Goal: Communication & Community: Answer question/provide support

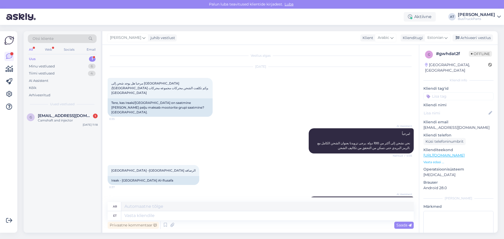
scroll to position [99, 0]
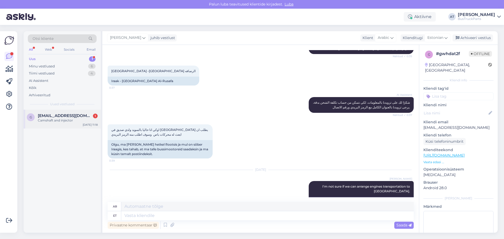
click at [43, 111] on div "g [EMAIL_ADDRESS][DOMAIN_NAME] 1 Camshaft and injector [DATE] 11:18" at bounding box center [62, 119] width 77 height 19
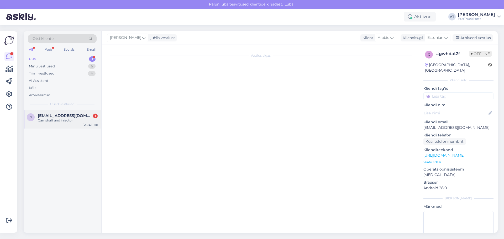
scroll to position [0, 0]
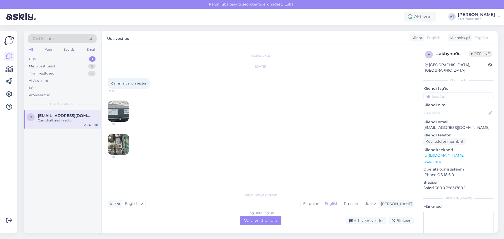
click at [118, 109] on img at bounding box center [118, 111] width 21 height 21
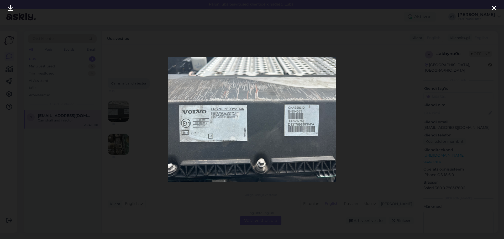
click at [231, 121] on img at bounding box center [251, 119] width 167 height 125
click at [421, 131] on div at bounding box center [252, 119] width 504 height 239
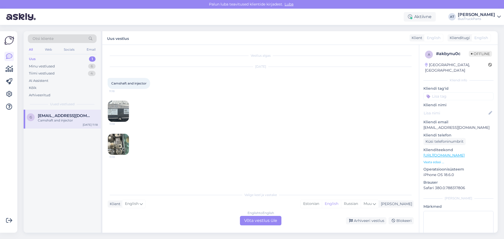
click at [118, 85] on span "Camshaft and injector" at bounding box center [128, 83] width 35 height 4
copy span "Camshaft"
click at [112, 150] on img at bounding box center [118, 144] width 21 height 21
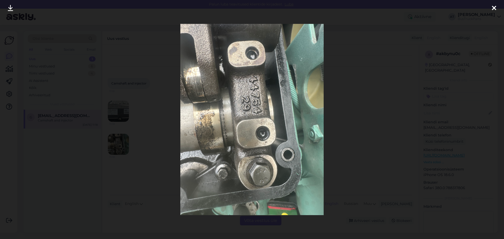
click at [354, 102] on div at bounding box center [252, 119] width 504 height 239
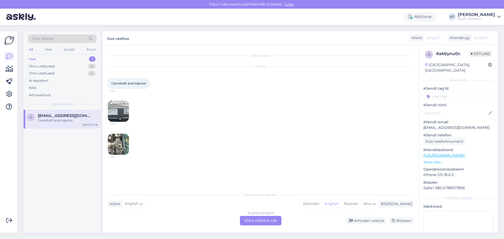
click at [152, 107] on div "[DATE] Camshaft and injector 11:18 11:18 11:18" at bounding box center [261, 111] width 306 height 100
click at [114, 108] on img at bounding box center [118, 111] width 21 height 21
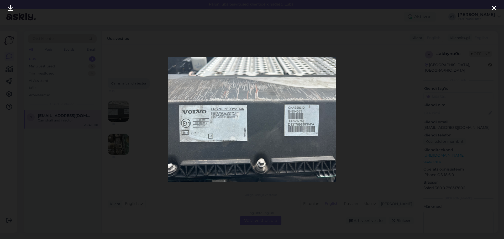
click at [386, 175] on div at bounding box center [252, 119] width 504 height 239
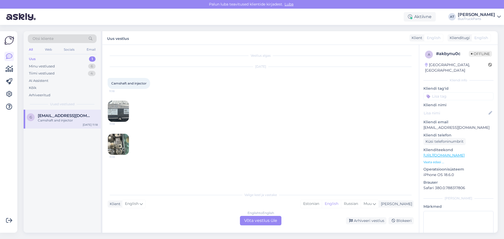
click at [124, 148] on img at bounding box center [118, 144] width 21 height 21
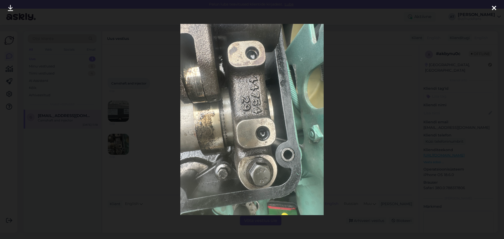
click at [355, 147] on div at bounding box center [252, 119] width 504 height 239
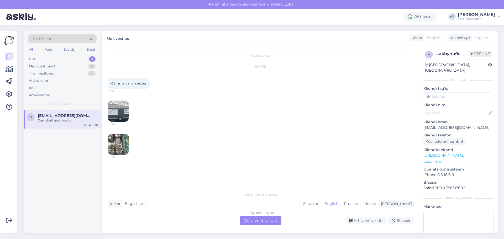
click at [260, 218] on div "English to English Võta vestlus üle" at bounding box center [260, 220] width 41 height 9
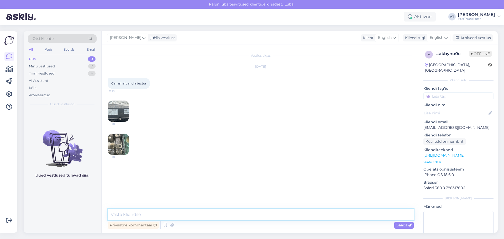
click at [162, 214] on textarea at bounding box center [261, 214] width 306 height 11
type textarea "Hello! Nothing with such codes. Sorry!"
click at [348, 210] on textarea at bounding box center [261, 214] width 306 height 11
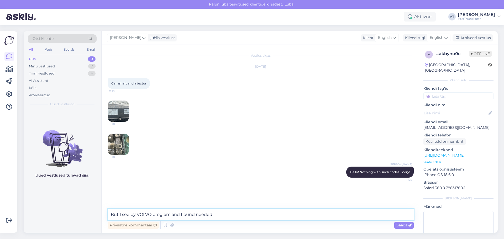
click at [248, 214] on textarea "But I see by VOLVO program and fiound needed" at bounding box center [261, 214] width 306 height 11
paste textarea "Camshaft"
drag, startPoint x: 135, startPoint y: 215, endPoint x: 121, endPoint y: 215, distance: 14.2
click at [121, 215] on textarea "But I see by VOLVO program and fiound needed Camshaft" at bounding box center [261, 214] width 306 height 11
click at [178, 213] on textarea "But If is check VOLVO program and fiound needed Camshaft" at bounding box center [261, 214] width 306 height 11
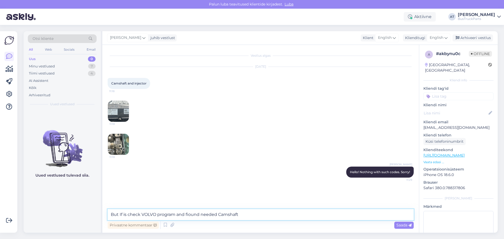
click at [178, 213] on textarea "But If is check VOLVO program and fiound needed Camshaft" at bounding box center [261, 214] width 306 height 11
click at [187, 214] on textarea "But If is check VOLVO program I fiound needed Camshaft" at bounding box center [261, 214] width 306 height 11
click at [238, 216] on textarea "But If is check VOLVO program I find needed Camshaft" at bounding box center [261, 214] width 306 height 11
type textarea "But If is check VOLVO program I find needed Camshaft!"
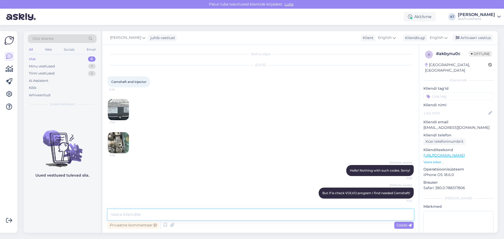
click at [225, 212] on textarea at bounding box center [261, 214] width 306 height 11
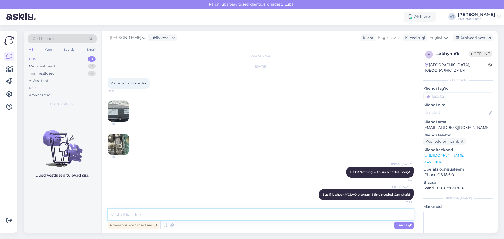
scroll to position [35, 0]
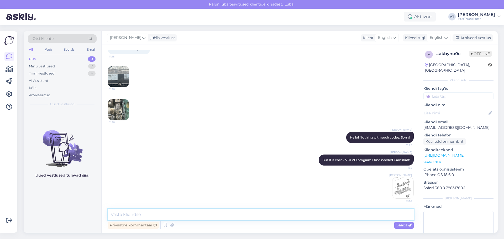
click at [328, 215] on textarea at bounding box center [261, 214] width 306 height 11
paste textarea "[URL][DOMAIN_NAME]"
type textarea "[URL][DOMAIN_NAME]"
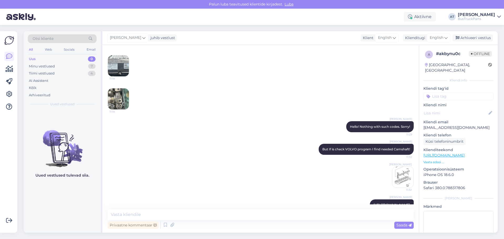
scroll to position [52, 0]
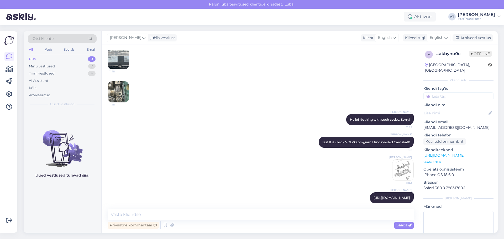
click at [121, 95] on img at bounding box center [118, 91] width 21 height 21
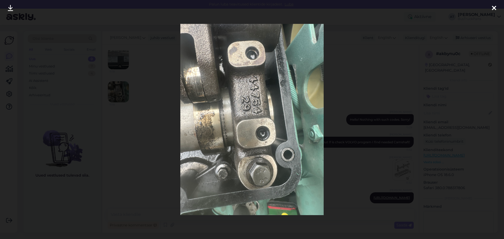
click at [349, 101] on div at bounding box center [252, 119] width 504 height 239
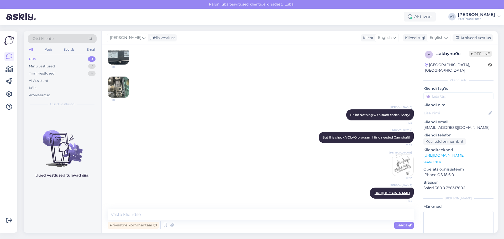
scroll to position [62, 0]
drag, startPoint x: 424, startPoint y: 126, endPoint x: 483, endPoint y: 127, distance: 59.6
click at [483, 127] on p "[EMAIL_ADDRESS][DOMAIN_NAME]" at bounding box center [458, 128] width 70 height 6
copy p "[EMAIL_ADDRESS][DOMAIN_NAME]"
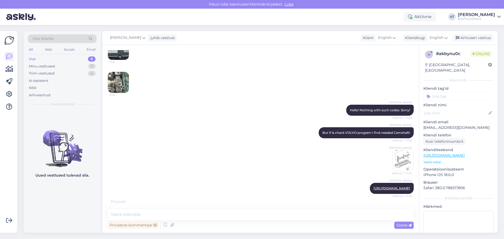
scroll to position [85, 0]
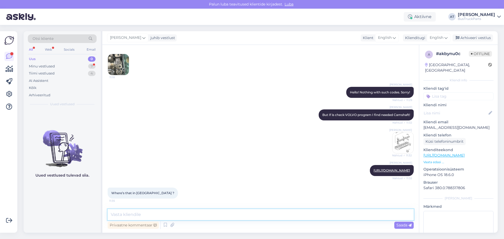
click at [189, 215] on textarea at bounding box center [261, 214] width 306 height 11
paste textarea "Fuel Injector VOLVO FMX"
click at [195, 213] on textarea "Fuel Injector VOLVO FMX" at bounding box center [261, 214] width 306 height 11
paste textarea "injector without pumping"
click at [270, 216] on textarea "Fuel Injector VOLVO FMX injector without pumping we also have." at bounding box center [261, 214] width 306 height 11
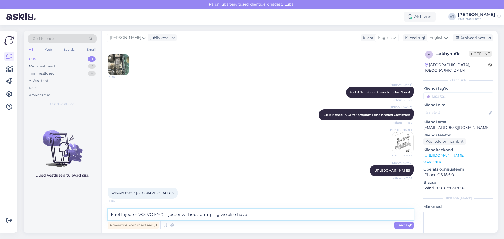
paste textarea "[URL][DOMAIN_NAME]"
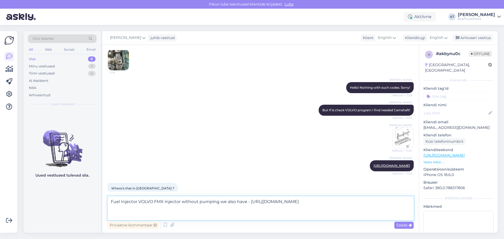
scroll to position [90, 0]
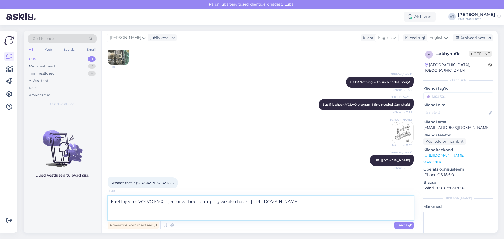
type textarea "Fuel Injector VOLVO FMX injector without pumping we also have - [URL][DOMAIN_NA…"
click at [409, 220] on div "Privaatne kommentaar Saada" at bounding box center [261, 225] width 306 height 10
click at [409, 227] on icon at bounding box center [409, 225] width 3 height 3
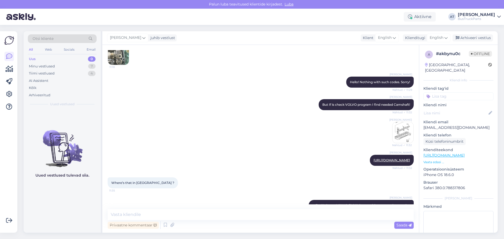
scroll to position [126, 0]
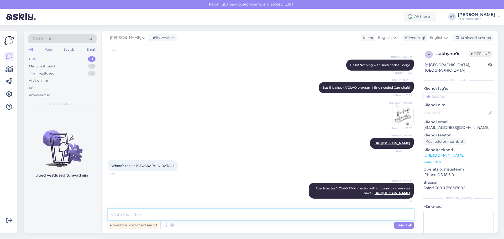
click at [169, 215] on textarea at bounding box center [261, 214] width 306 height 11
type textarea "We are located in [GEOGRAPHIC_DATA], [GEOGRAPHIC_DATA] and could send You spare…"
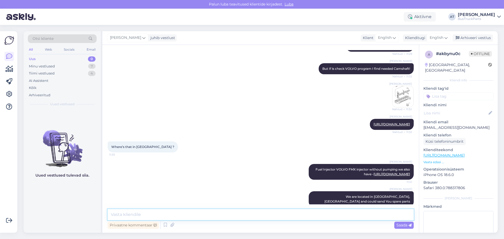
scroll to position [153, 0]
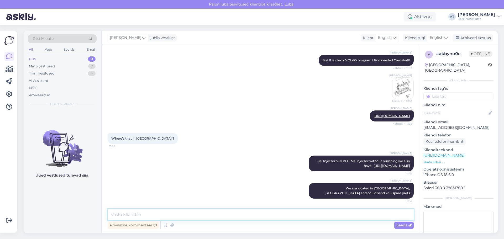
click at [365, 215] on textarea at bounding box center [261, 214] width 306 height 11
paste textarea "Camshaft"
click at [373, 216] on textarea "The Camshaft is quite heavy and this is why we have to send it by road transpor…" at bounding box center [261, 214] width 306 height 11
type textarea "The Camshaft is quite heavy and this is why we have to send it by road transpor…"
click at [399, 227] on span "Saada" at bounding box center [403, 225] width 15 height 5
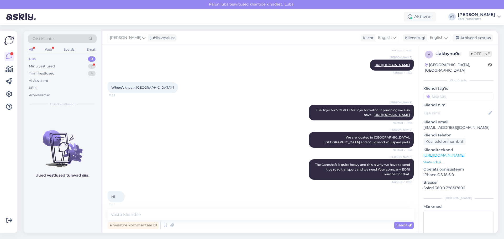
scroll to position [230, 0]
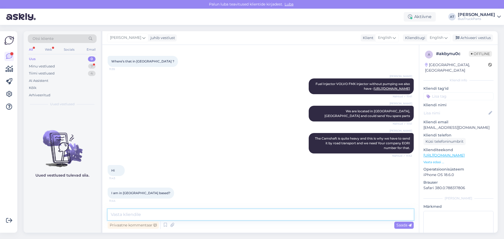
click at [148, 215] on textarea at bounding box center [261, 214] width 306 height 11
click at [150, 215] on textarea at bounding box center [261, 214] width 306 height 11
drag, startPoint x: 452, startPoint y: 70, endPoint x: 425, endPoint y: 71, distance: 27.0
click at [425, 71] on div "[GEOGRAPHIC_DATA], [GEOGRAPHIC_DATA]" at bounding box center [456, 67] width 63 height 11
copy div "[GEOGRAPHIC_DATA]"
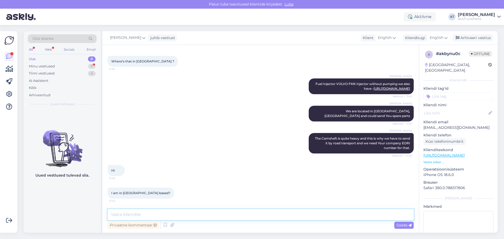
click at [169, 214] on textarea at bounding box center [261, 214] width 306 height 11
click at [219, 216] on textarea at bounding box center [261, 214] width 306 height 11
paste textarea "[GEOGRAPHIC_DATA]"
type textarea "As I see - yes. In [GEOGRAPHIC_DATA]?"
click at [399, 226] on span "Saada" at bounding box center [403, 225] width 15 height 5
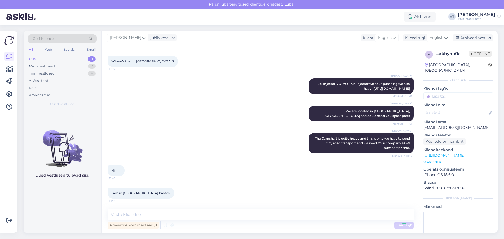
scroll to position [253, 0]
